Goal: Information Seeking & Learning: Learn about a topic

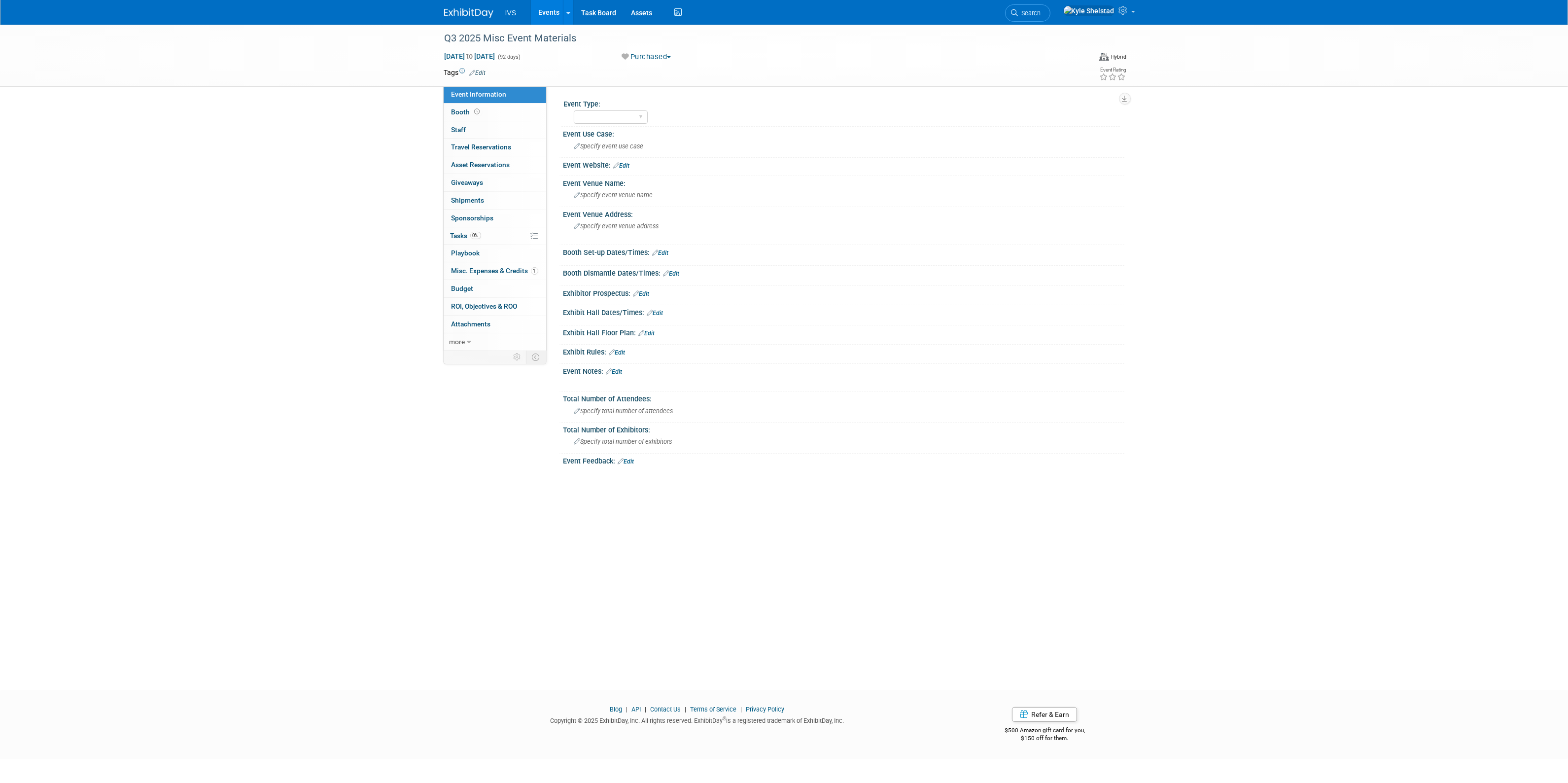
click at [557, 13] on link "Events" at bounding box center [549, 12] width 36 height 25
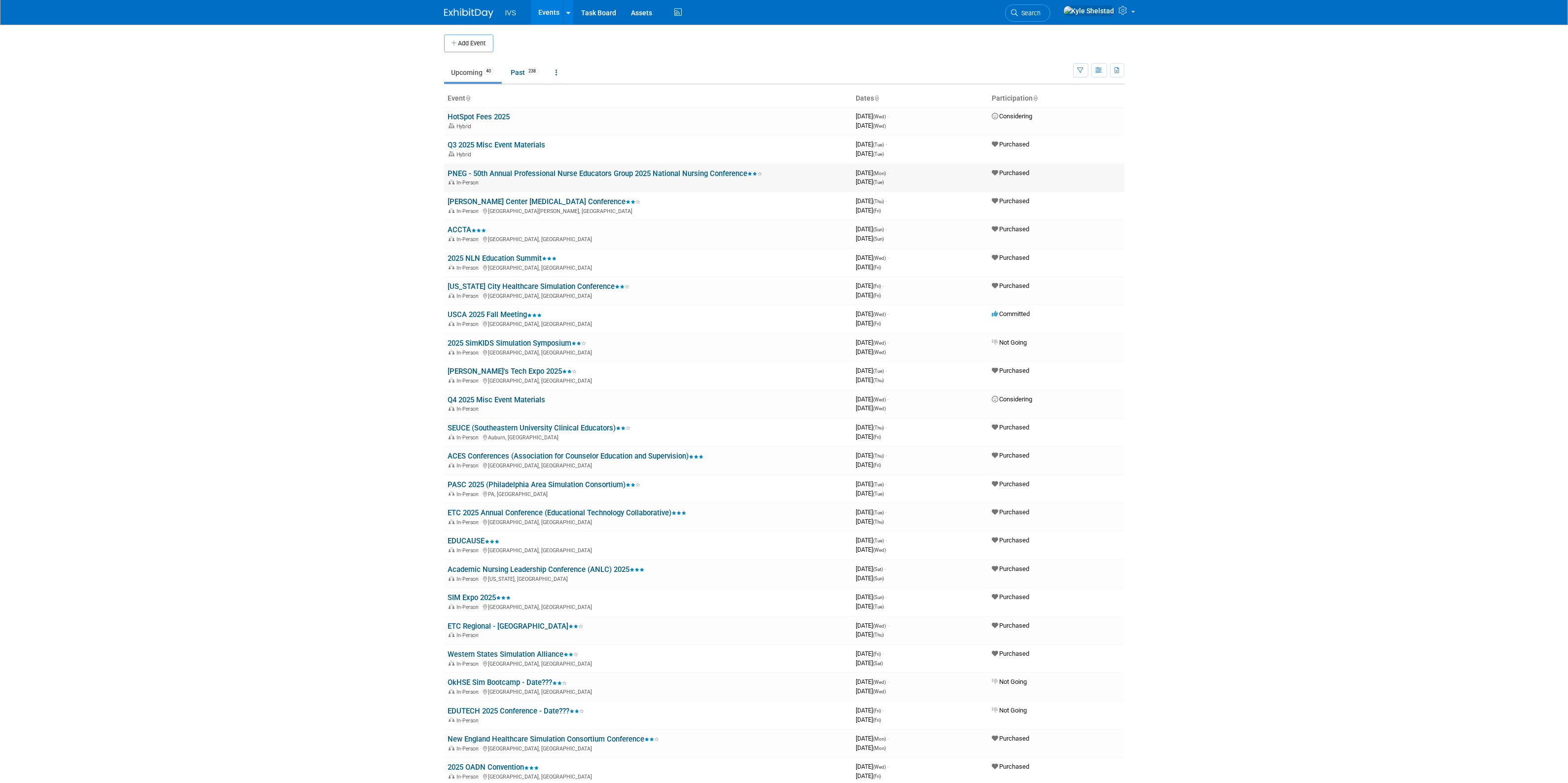
click at [514, 173] on link "PNEG - 50th Annual Professional Nurse Educators Group 2025 National Nursing Con…" at bounding box center [605, 173] width 314 height 9
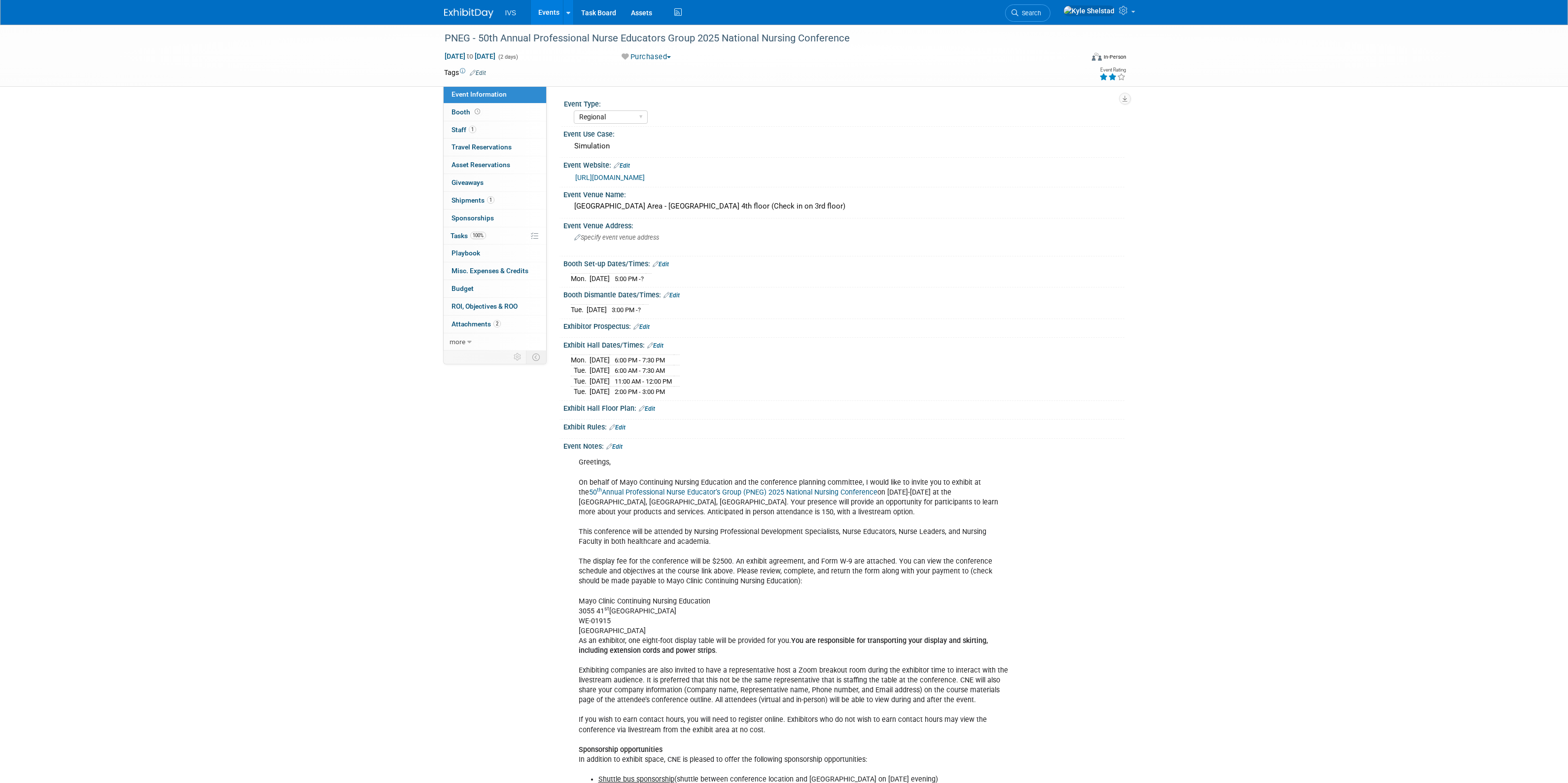
select select "Regional"
drag, startPoint x: 594, startPoint y: 280, endPoint x: 663, endPoint y: 277, distance: 69.1
click at [652, 277] on tr "Mon. Sep 8, 2025 5:00 PM - ?" at bounding box center [611, 279] width 81 height 10
click at [645, 277] on td "5:00 PM - ?" at bounding box center [628, 279] width 36 height 10
drag, startPoint x: 577, startPoint y: 359, endPoint x: 704, endPoint y: 378, distance: 128.4
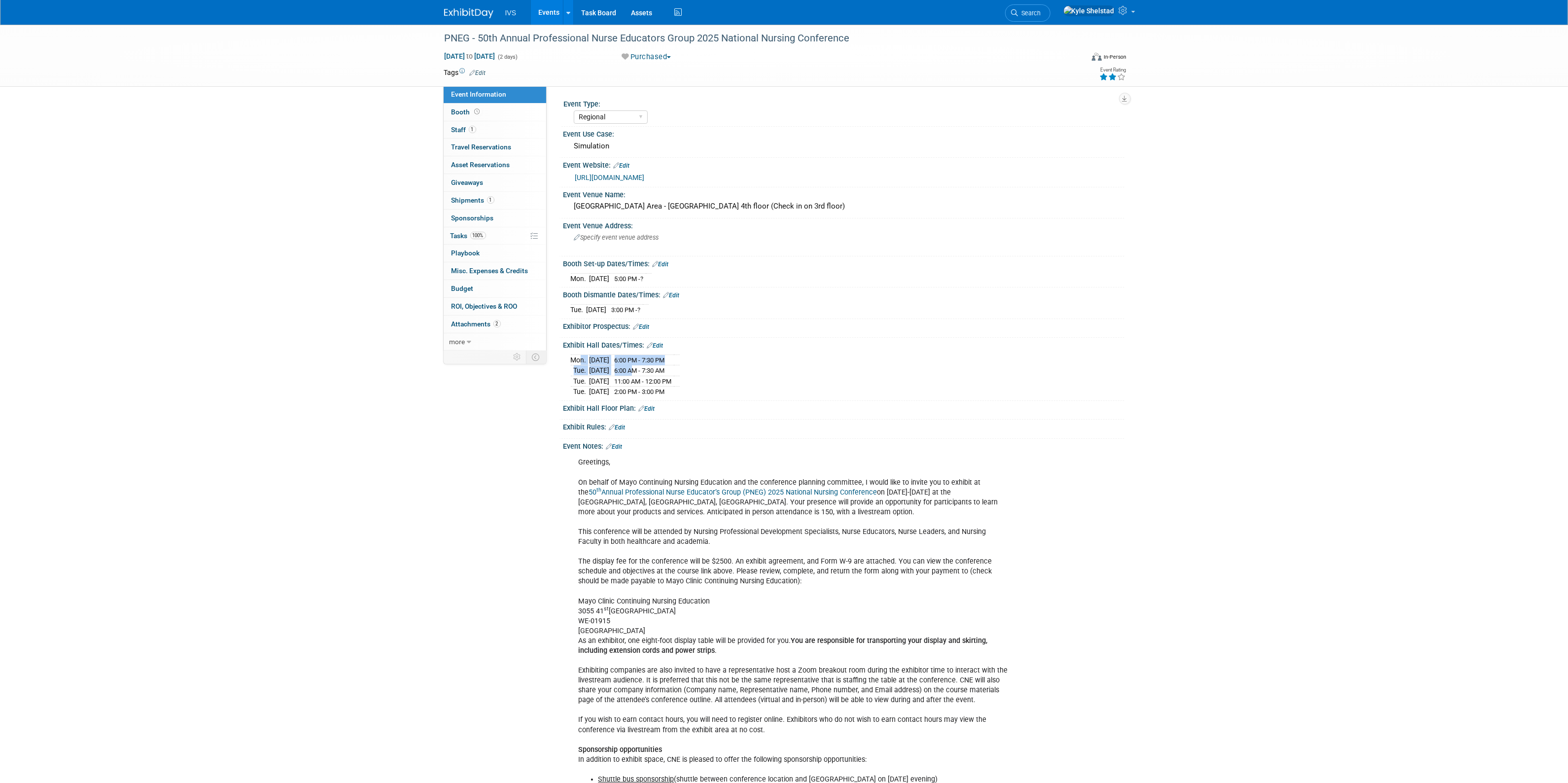
click at [699, 378] on div "Mon. Sep 8, 2025 6:00 PM - 7:30 PM Tue. Sep 9, 2025 6:00 AM - 7:30 AM Tue. Sep …" at bounding box center [843, 374] width 546 height 45
click at [704, 378] on div "Mon. Sep 8, 2025 6:00 PM - 7:30 PM Tue. Sep 9, 2025 6:00 AM - 7:30 AM Tue. Sep …" at bounding box center [843, 374] width 546 height 45
drag, startPoint x: 661, startPoint y: 380, endPoint x: 733, endPoint y: 390, distance: 72.7
click at [733, 390] on div "Mon. Sep 8, 2025 6:00 PM - 7:30 PM Tue. Sep 9, 2025 6:00 AM - 7:30 AM Tue. Sep …" at bounding box center [843, 374] width 546 height 45
click at [672, 379] on span "11:00 AM - 12:00 PM" at bounding box center [643, 382] width 57 height 8
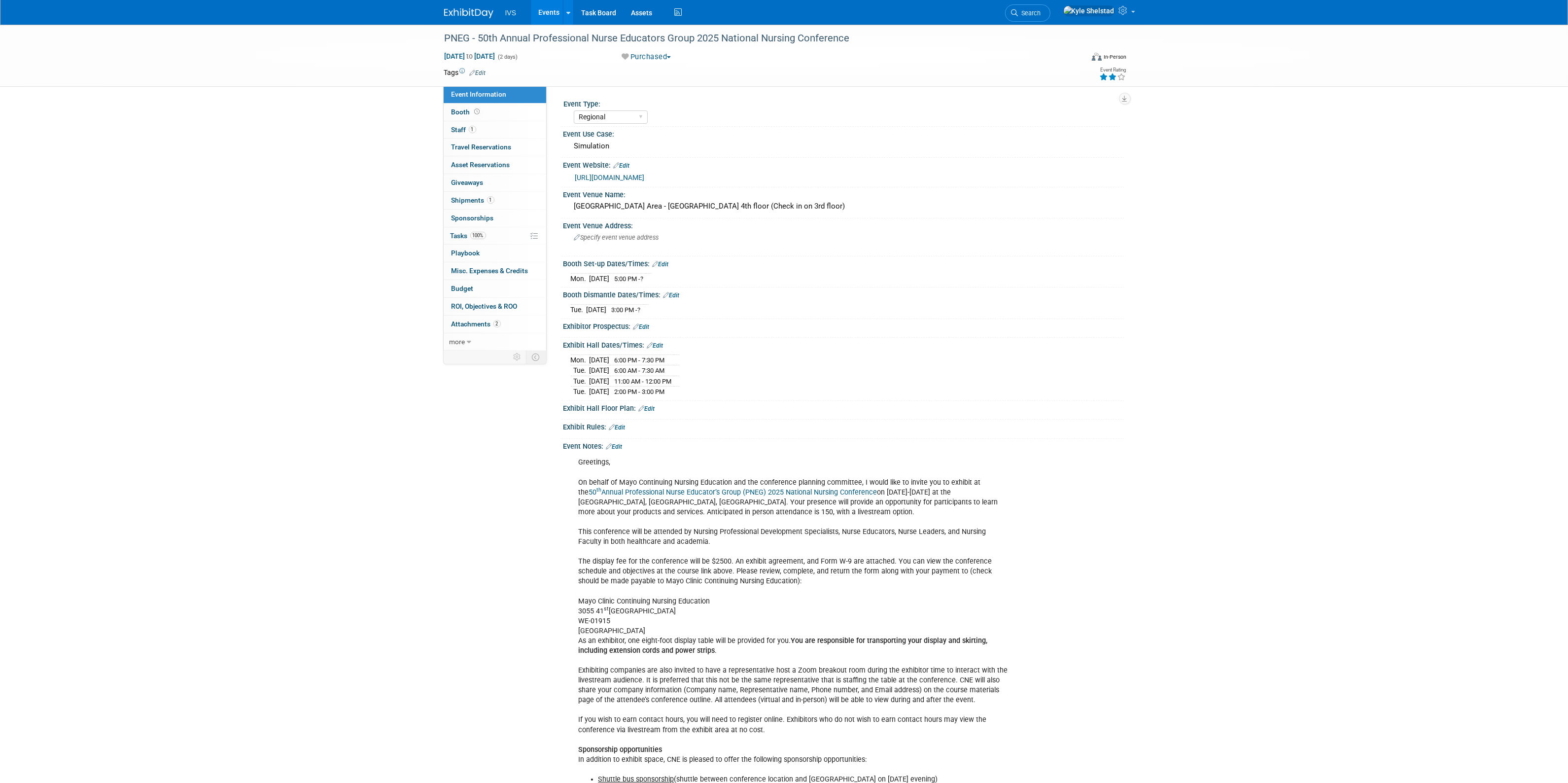
drag, startPoint x: 589, startPoint y: 368, endPoint x: 647, endPoint y: 366, distance: 58.0
click at [635, 365] on tr "Tue. Sep 9, 2025 6:00 AM - 7:30 AM" at bounding box center [625, 370] width 109 height 11
drag, startPoint x: 650, startPoint y: 366, endPoint x: 658, endPoint y: 367, distance: 8.1
click at [650, 367] on span "6:00 AM - 7:30 AM" at bounding box center [639, 371] width 50 height 8
